Goal: Information Seeking & Learning: Understand process/instructions

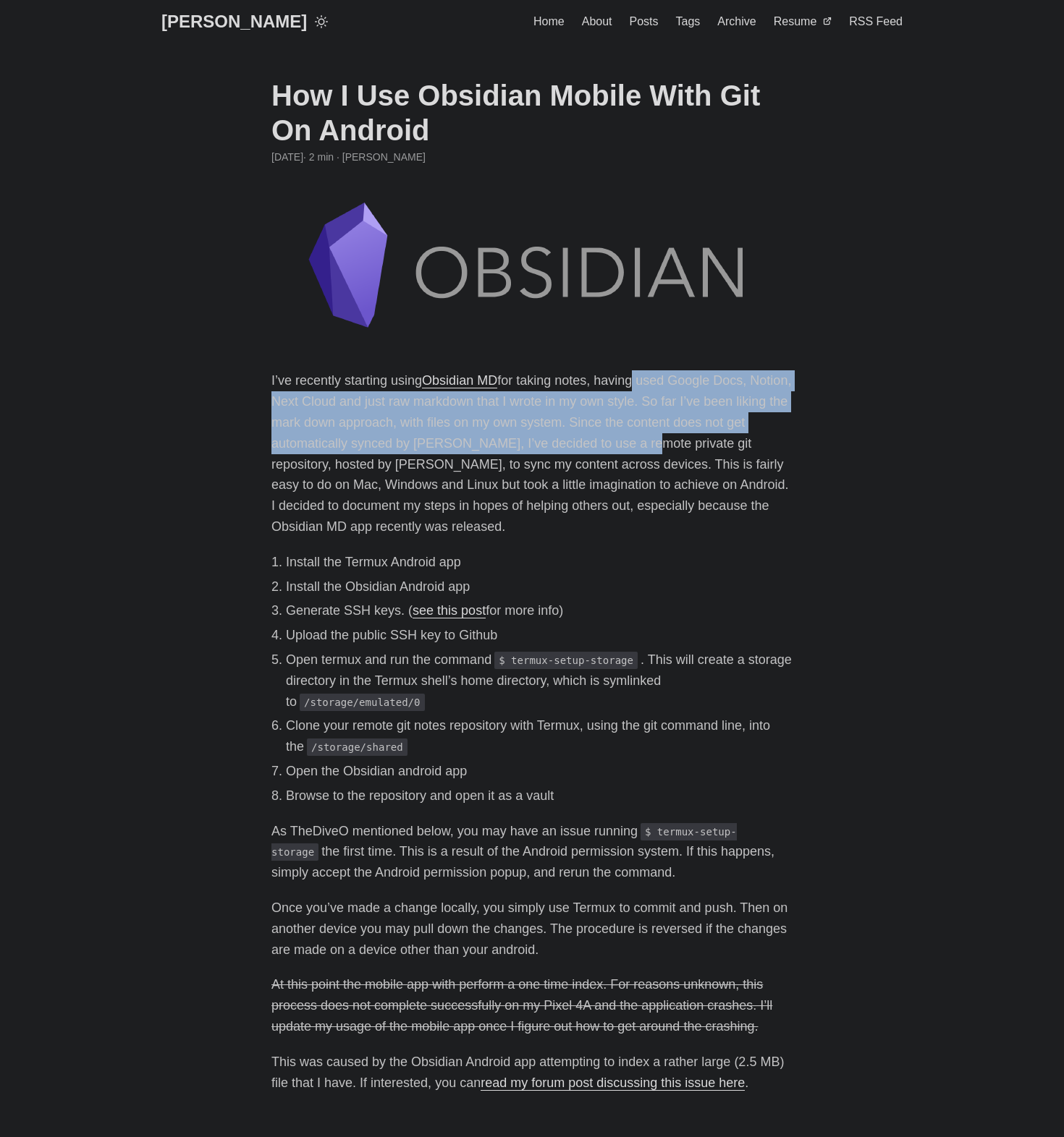
drag, startPoint x: 632, startPoint y: 384, endPoint x: 656, endPoint y: 444, distance: 64.6
click at [656, 444] on p "I’ve recently starting using Obsidian MD for taking notes, having used Google D…" at bounding box center [532, 453] width 521 height 166
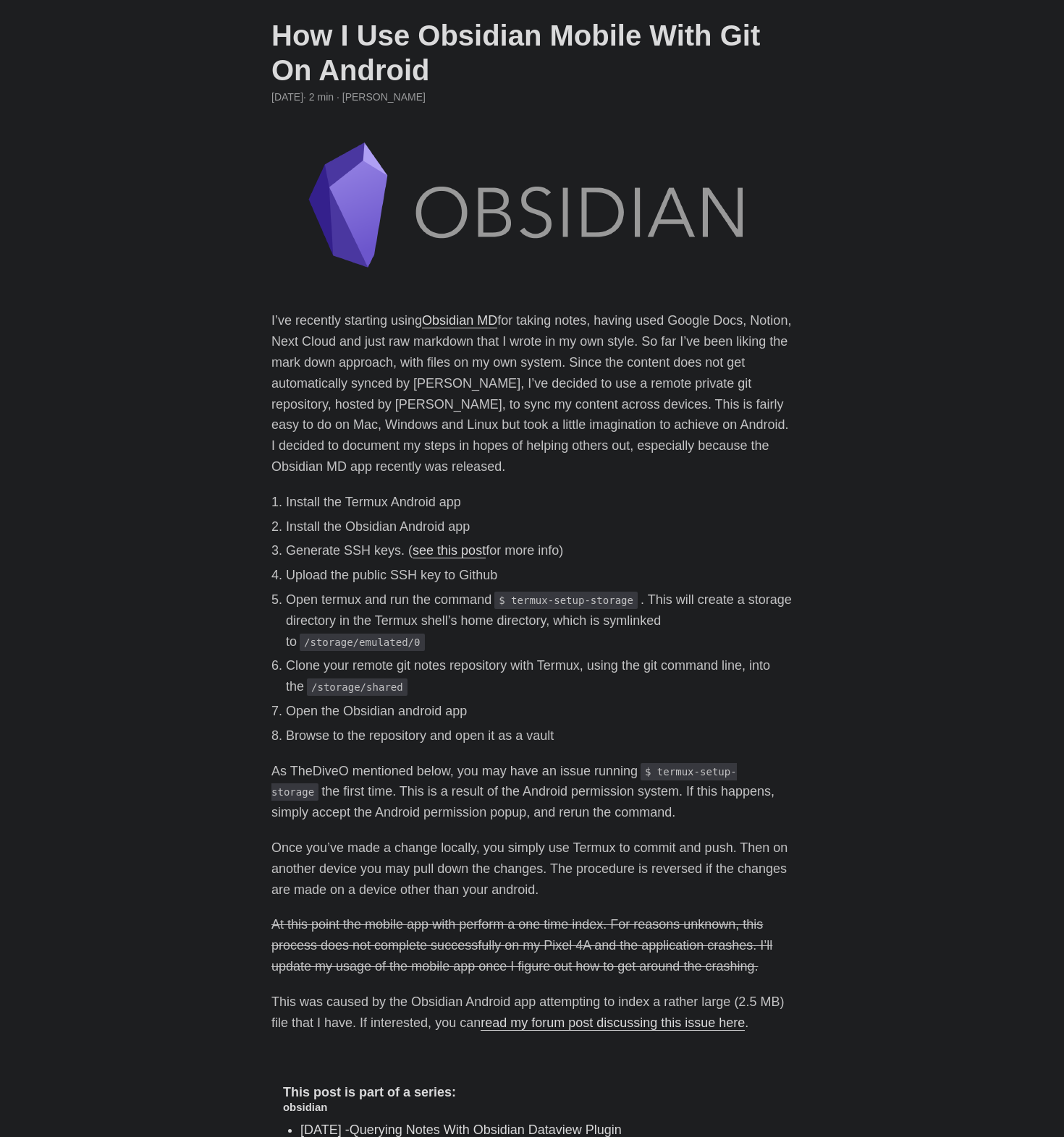
scroll to position [87, 0]
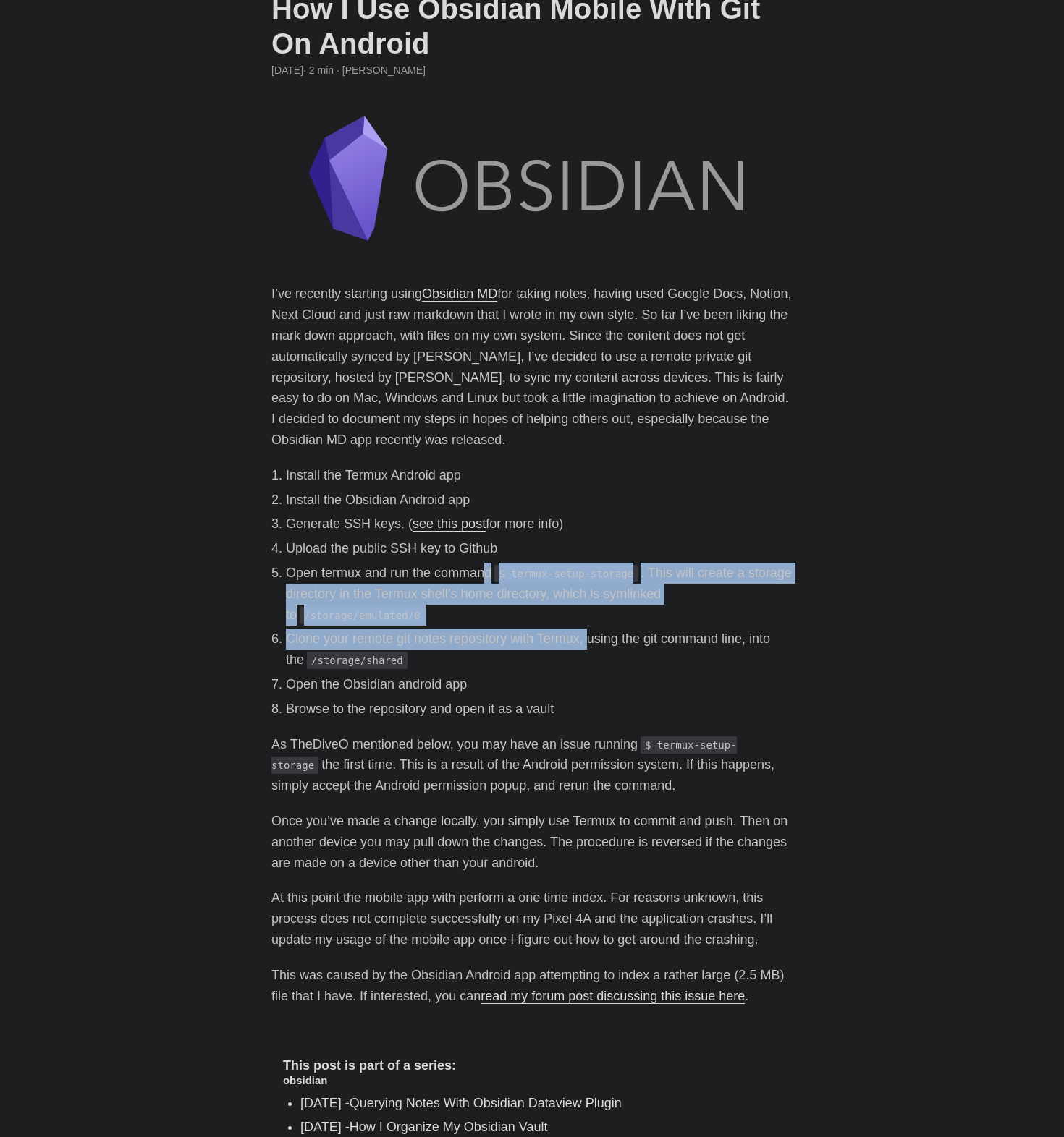
drag, startPoint x: 492, startPoint y: 572, endPoint x: 590, endPoint y: 632, distance: 114.9
click at [590, 632] on ol "Install the Termux Android app Install the Obsidian Android app Generate SSH ke…" at bounding box center [532, 592] width 521 height 255
click at [590, 632] on li "Clone your remote git notes repository with Termux, using the git command line,…" at bounding box center [539, 650] width 507 height 42
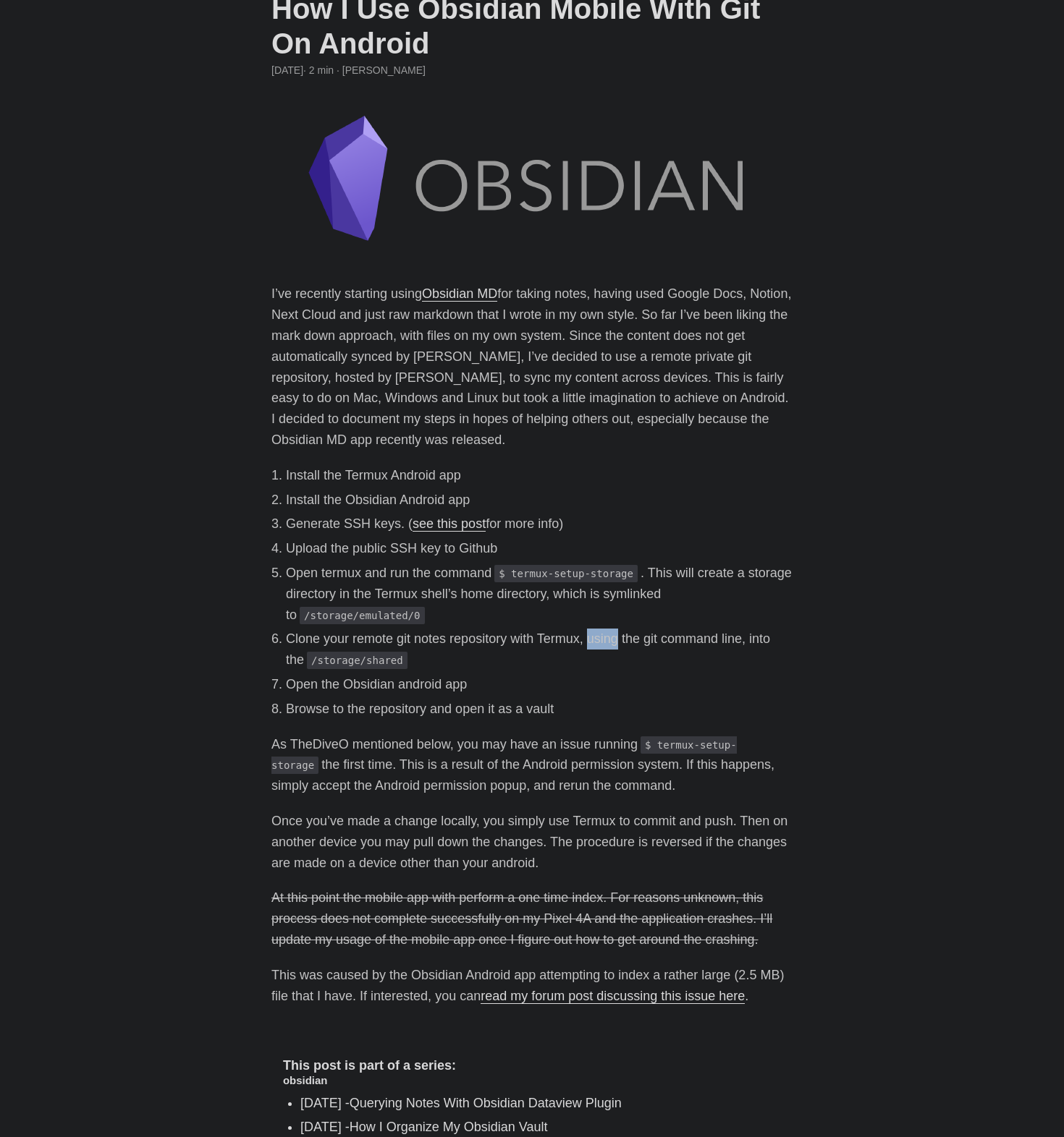
click at [590, 632] on li "Clone your remote git notes repository with Termux, using the git command line,…" at bounding box center [539, 650] width 507 height 42
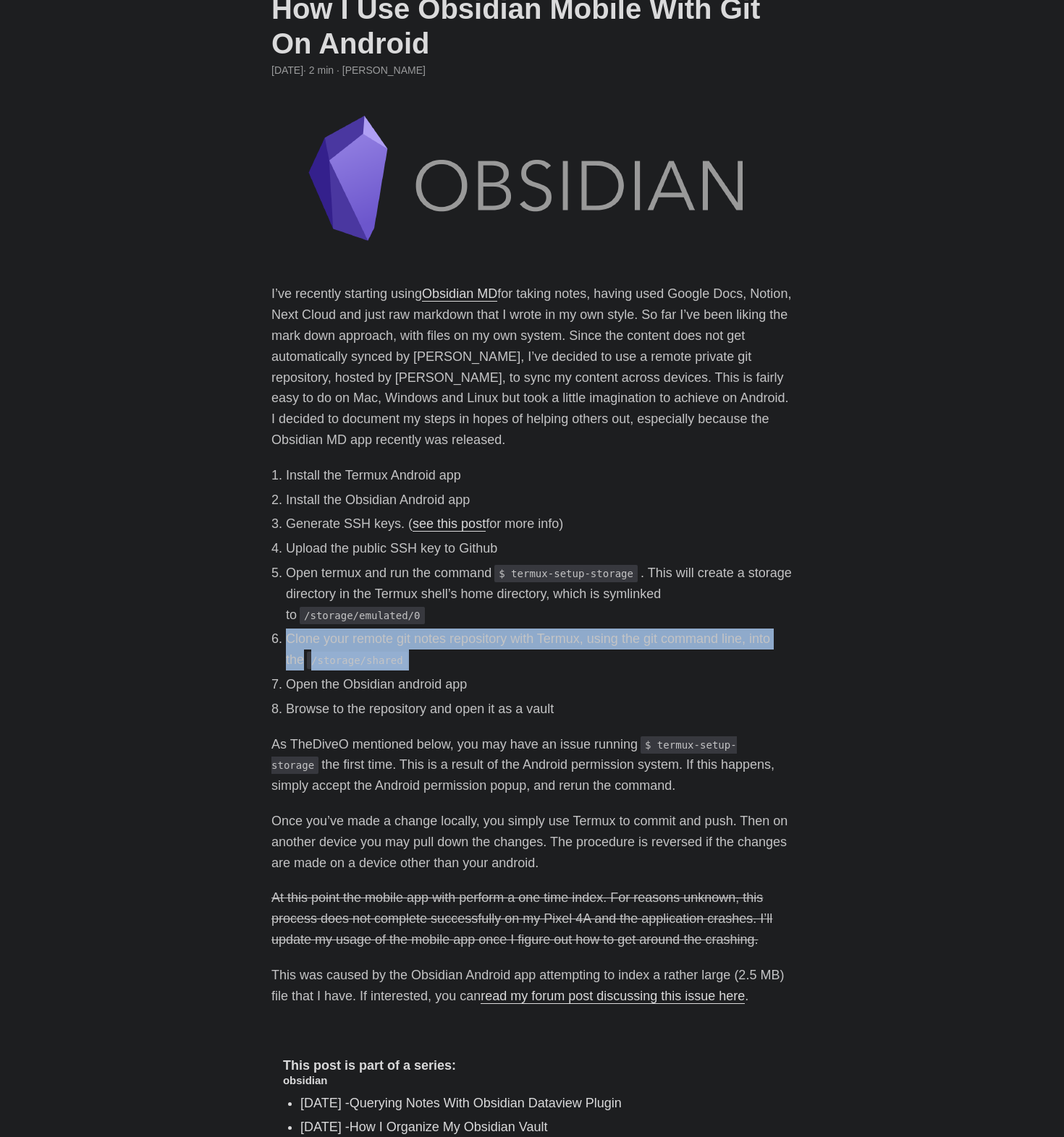
click at [590, 632] on li "Clone your remote git notes repository with Termux, using the git command line,…" at bounding box center [539, 650] width 507 height 42
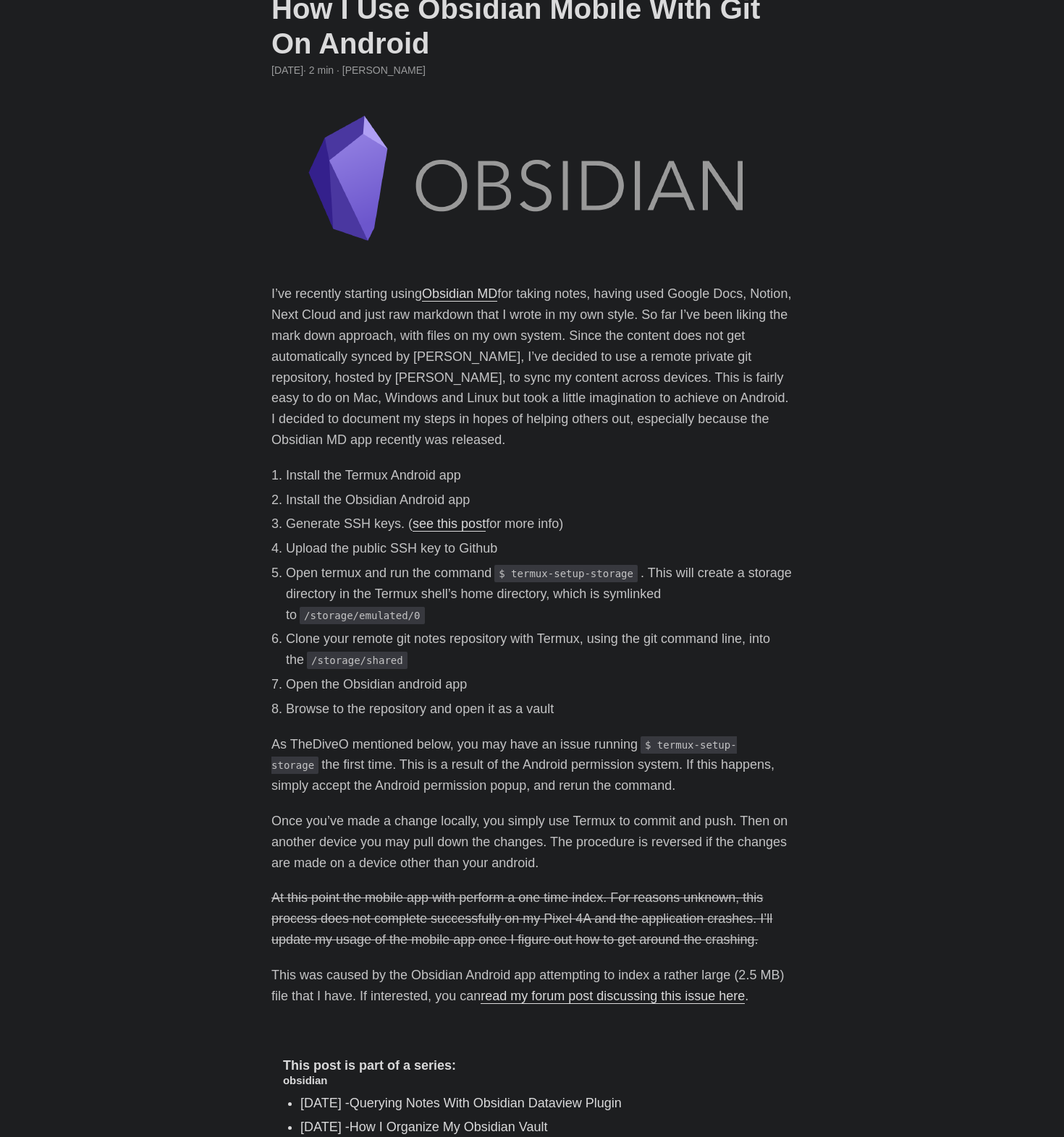
click at [591, 618] on li "Open termux and run the command $ termux-setup-storage . This will create a sto…" at bounding box center [539, 594] width 507 height 62
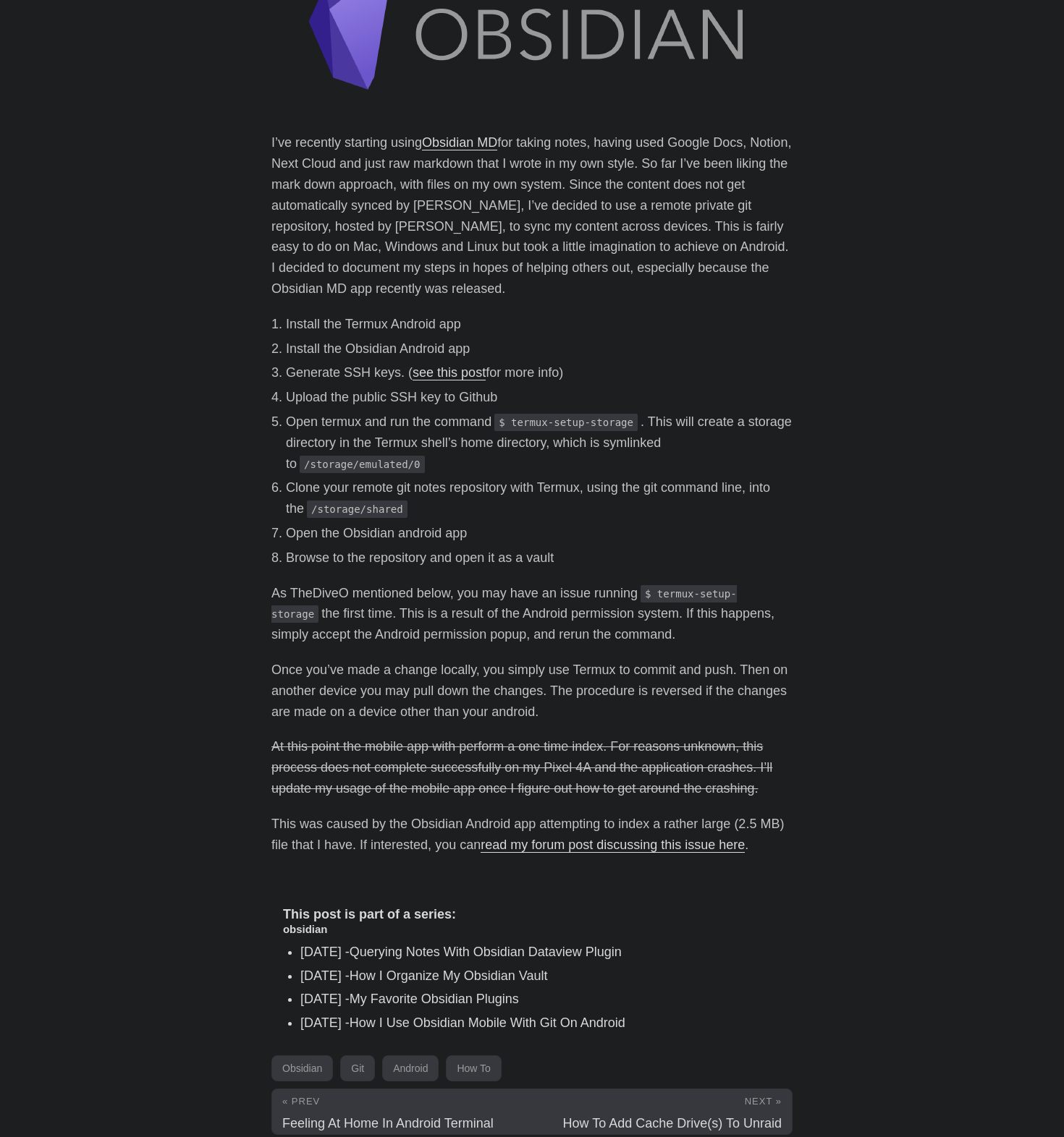
scroll to position [0, 0]
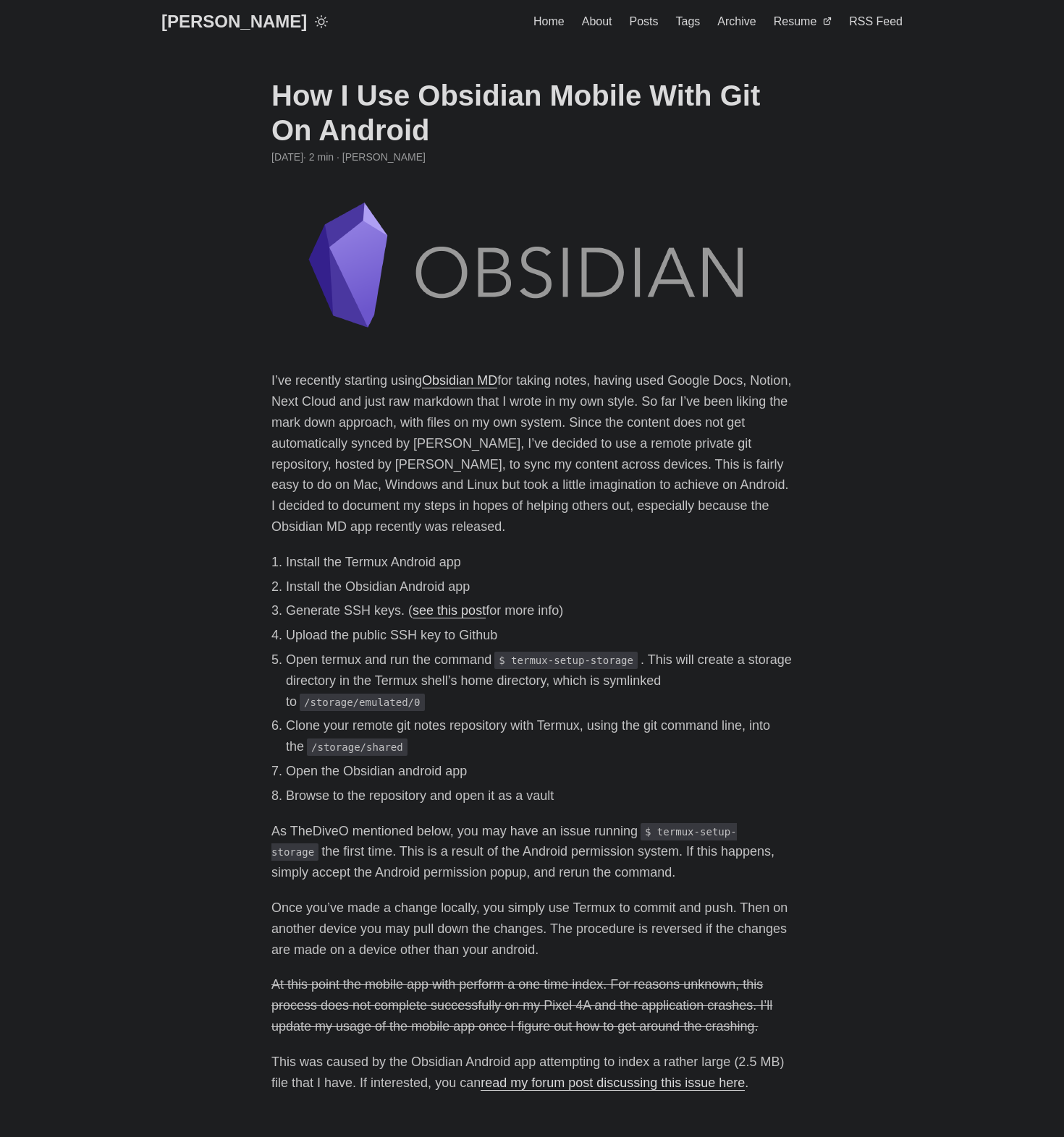
click at [199, 27] on link "[PERSON_NAME]" at bounding box center [234, 22] width 146 height 43
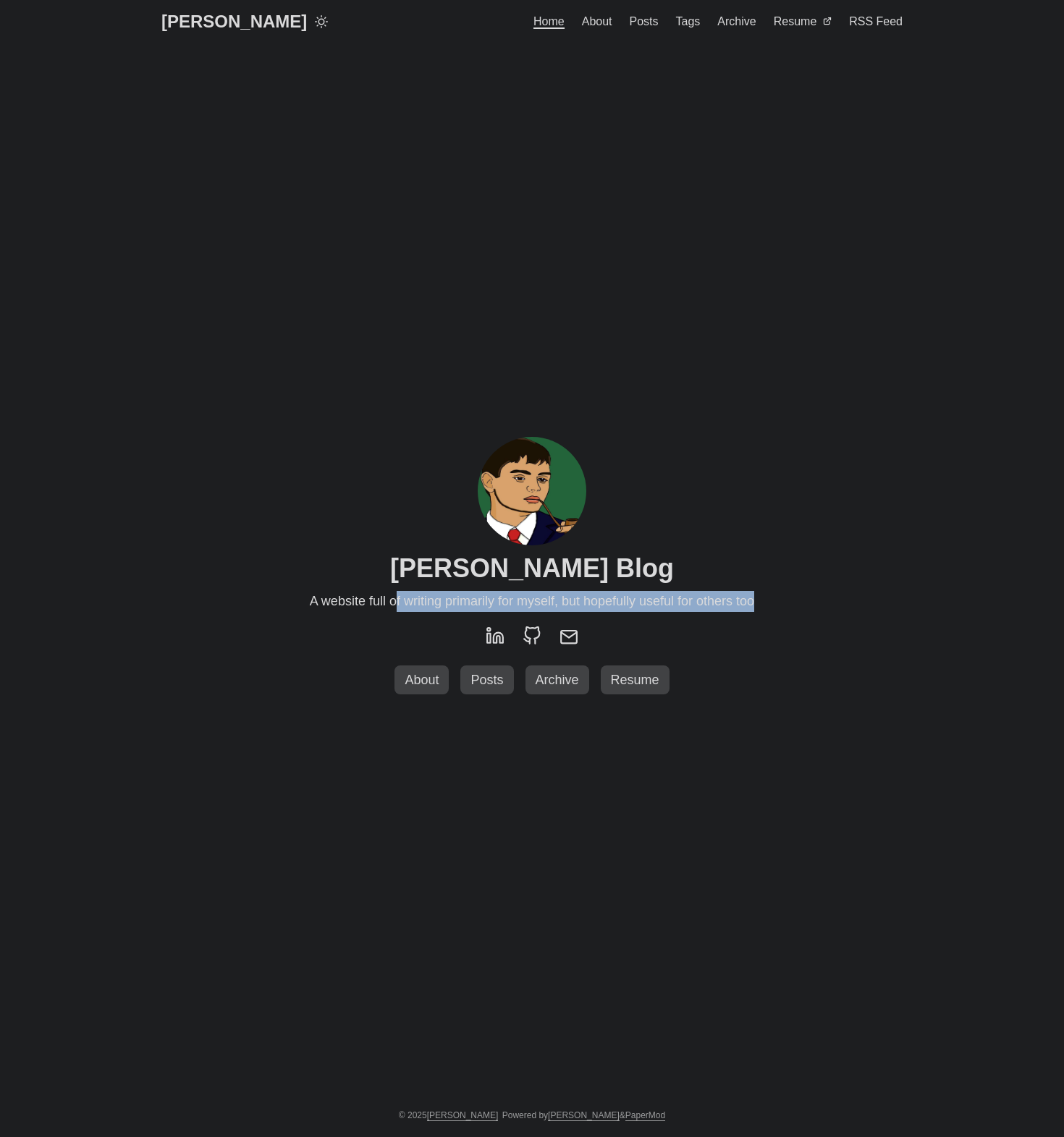
drag, startPoint x: 392, startPoint y: 602, endPoint x: 784, endPoint y: 606, distance: 392.0
click at [784, 606] on div "Greg Hilston’s Blog A website full of writing primarily for myself, but hopeful…" at bounding box center [532, 568] width 521 height 1016
drag, startPoint x: 774, startPoint y: 601, endPoint x: 309, endPoint y: 602, distance: 465.0
click at [309, 602] on div "Greg Hilston’s Blog A website full of writing primarily for myself, but hopeful…" at bounding box center [532, 568] width 521 height 1016
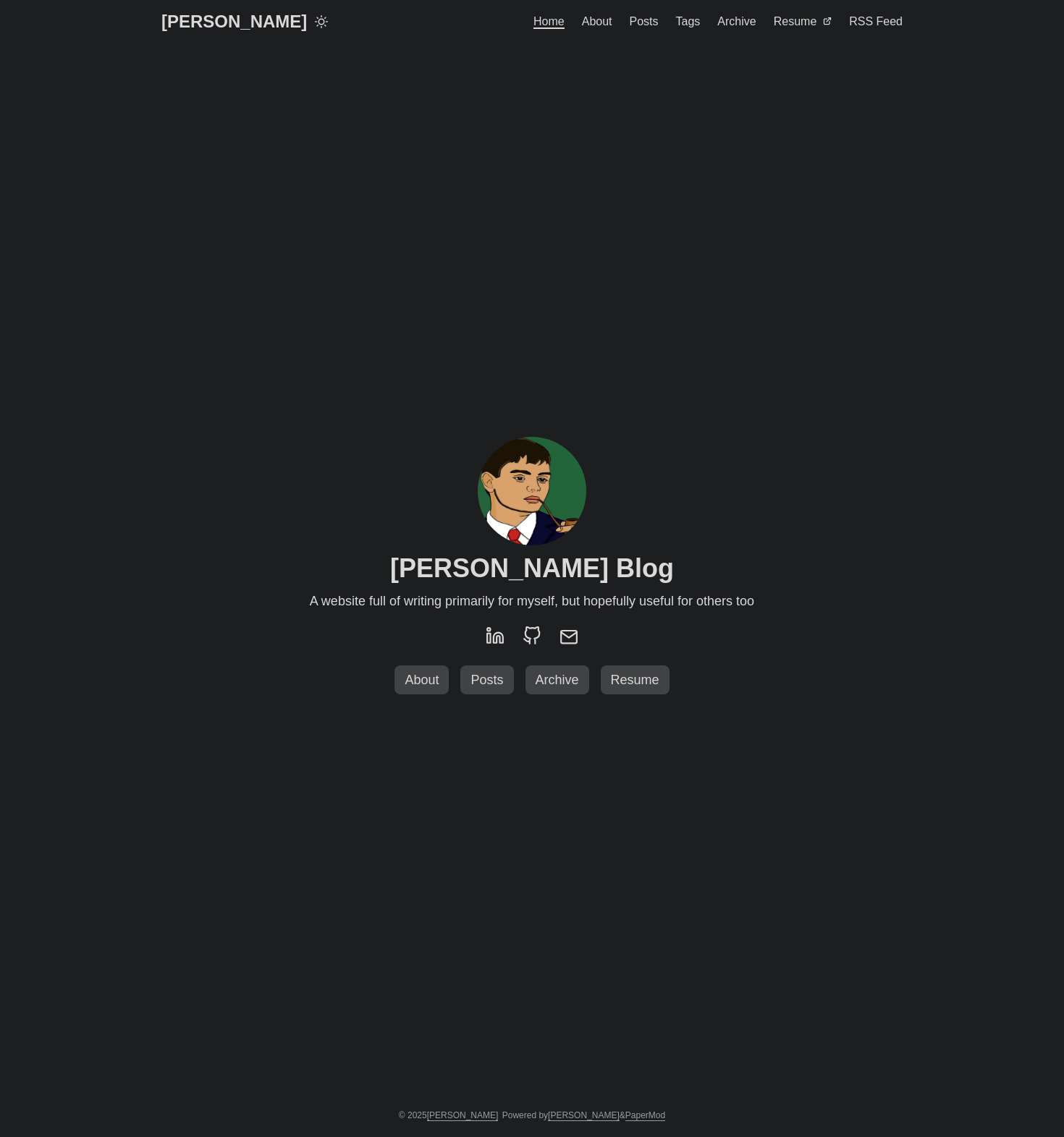
click at [309, 602] on span "A website full of writing primarily for myself, but hopefully useful for others…" at bounding box center [532, 601] width 444 height 21
click at [498, 682] on span "Posts" at bounding box center [486, 680] width 44 height 14
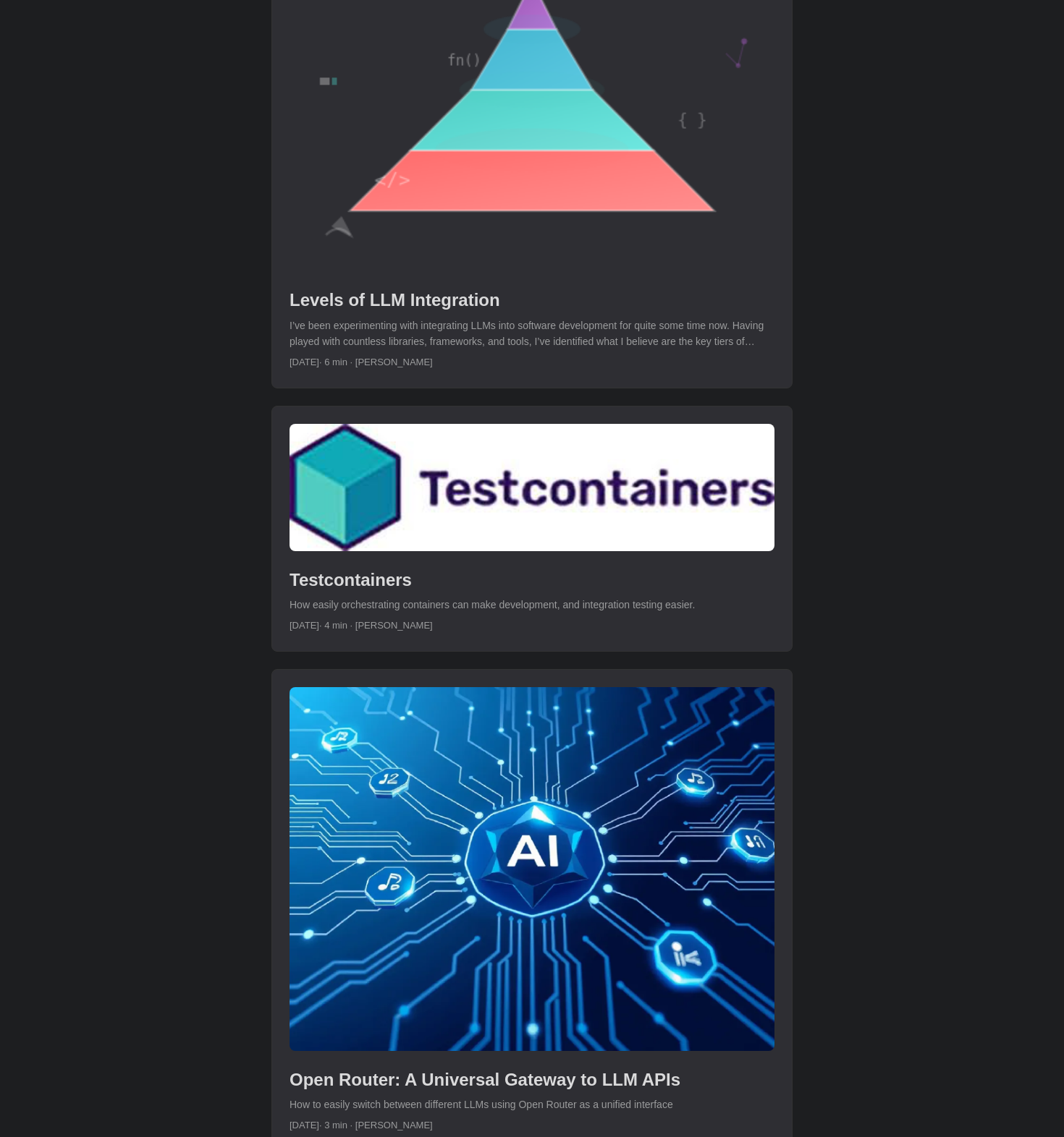
scroll to position [737, 0]
